Goal: Book appointment/travel/reservation

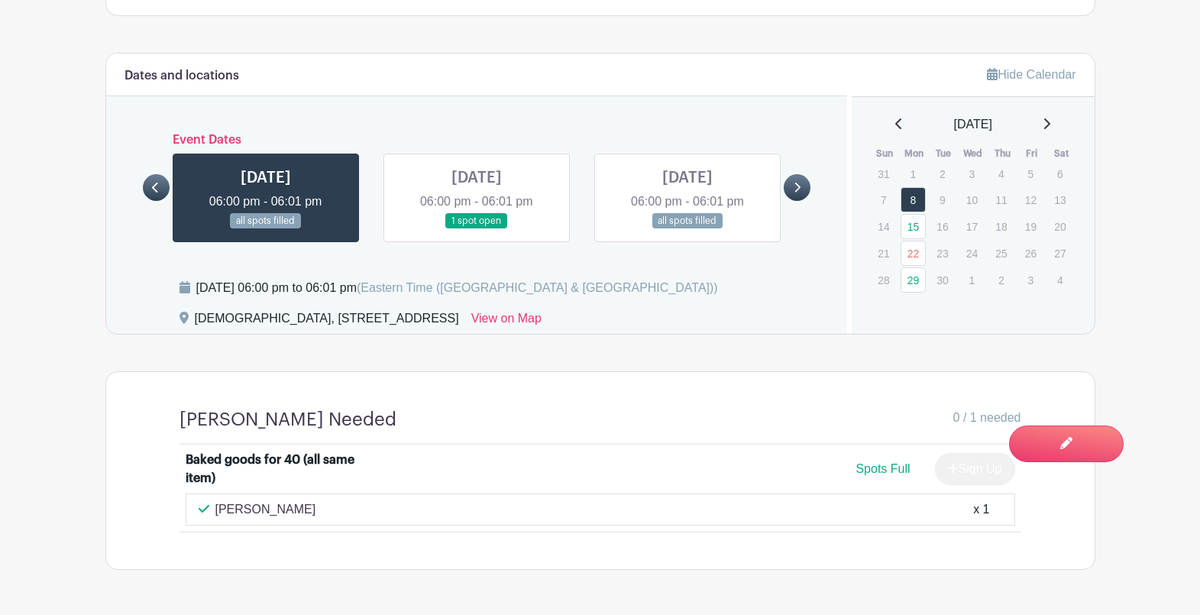
scroll to position [972, 0]
click at [912, 230] on link "15" at bounding box center [912, 225] width 25 height 25
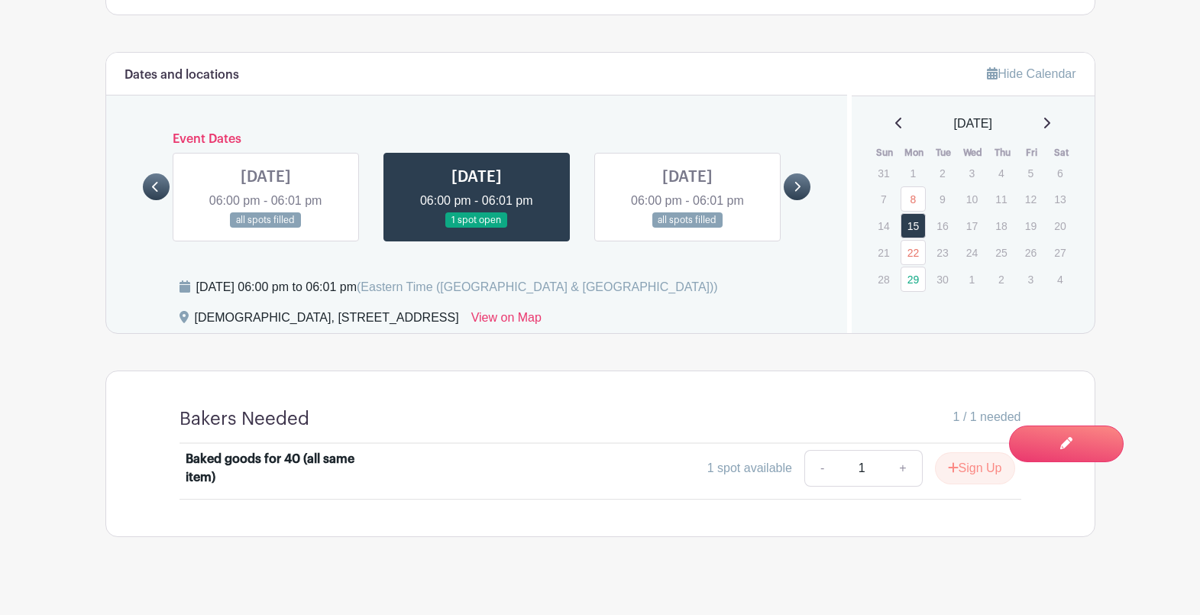
click at [1060, 128] on div "[DATE]" at bounding box center [973, 124] width 206 height 18
click at [1050, 125] on icon at bounding box center [1046, 123] width 8 height 12
click at [895, 124] on icon at bounding box center [899, 123] width 8 height 12
